Goal: Task Accomplishment & Management: Manage account settings

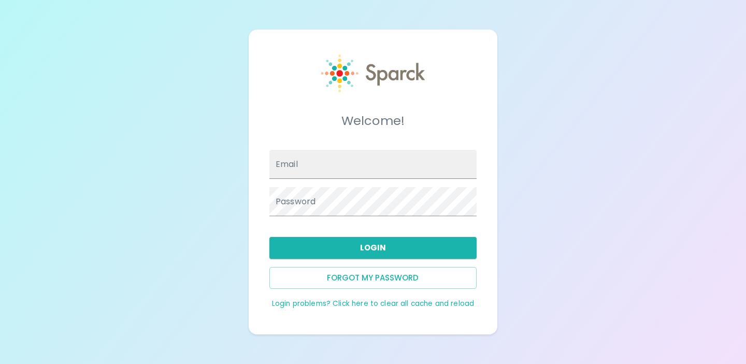
type input "[EMAIL_ADDRESS][DOMAIN_NAME]"
click at [208, 210] on div "Welcome! Email [EMAIL_ADDRESS][DOMAIN_NAME] Password Login Forgot my password L…" at bounding box center [373, 182] width 746 height 364
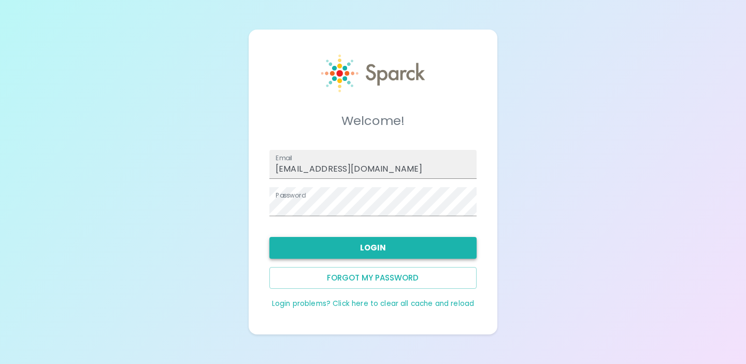
click at [344, 251] on button "Login" at bounding box center [372, 248] width 207 height 22
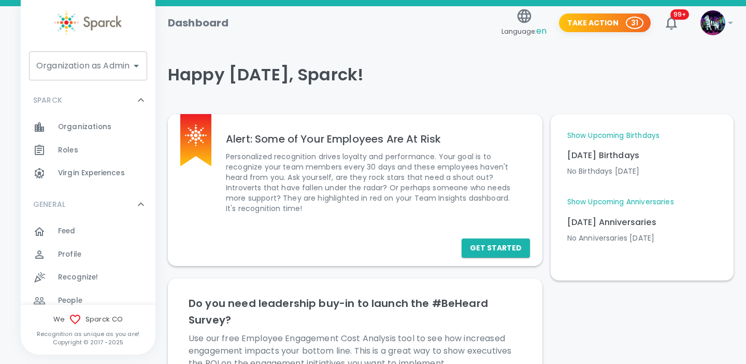
click at [99, 127] on span "Organizations" at bounding box center [84, 127] width 53 height 10
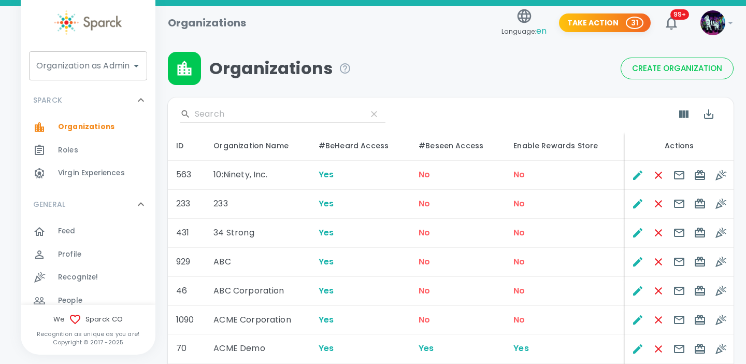
click at [250, 113] on input "Search" at bounding box center [277, 114] width 164 height 17
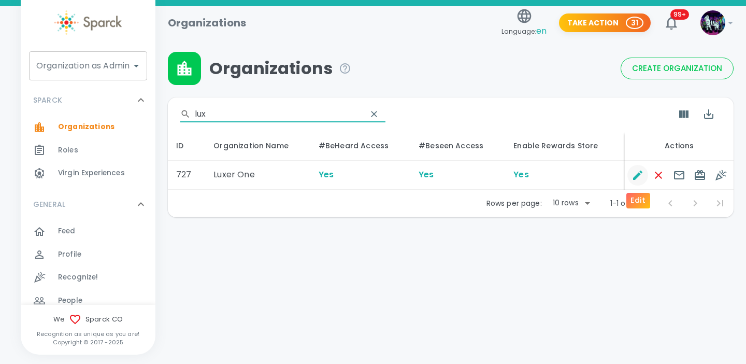
type input "lux"
click at [638, 173] on icon "Edit" at bounding box center [637, 174] width 9 height 9
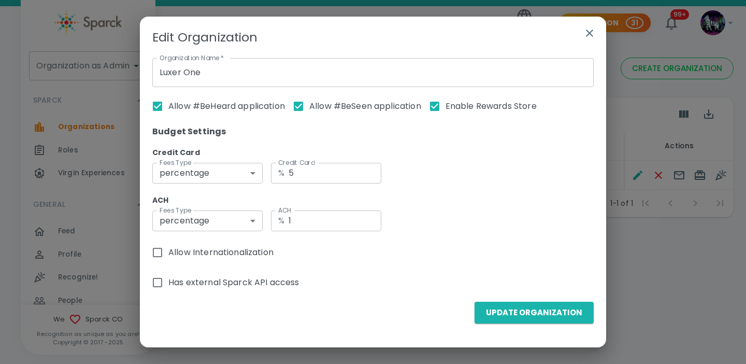
click at [592, 34] on icon "button" at bounding box center [589, 33] width 12 height 12
